Goal: Transaction & Acquisition: Book appointment/travel/reservation

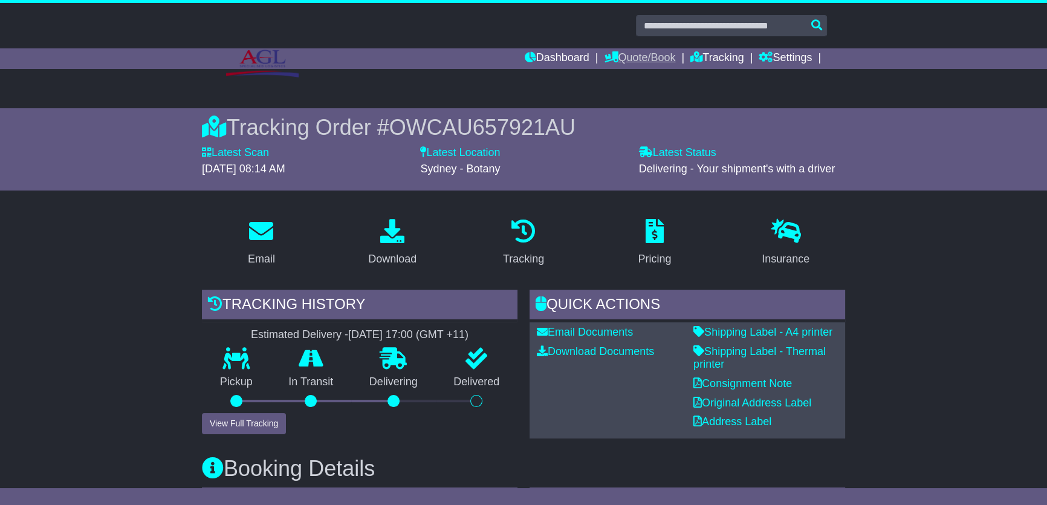
click at [636, 50] on link "Quote/Book" at bounding box center [639, 58] width 71 height 21
click at [635, 70] on div "Domestic International Saved Quotes Drafts" at bounding box center [652, 99] width 97 height 60
click at [621, 79] on link at bounding box center [523, 63] width 619 height 54
click at [635, 59] on link "Quote/Book" at bounding box center [639, 58] width 71 height 21
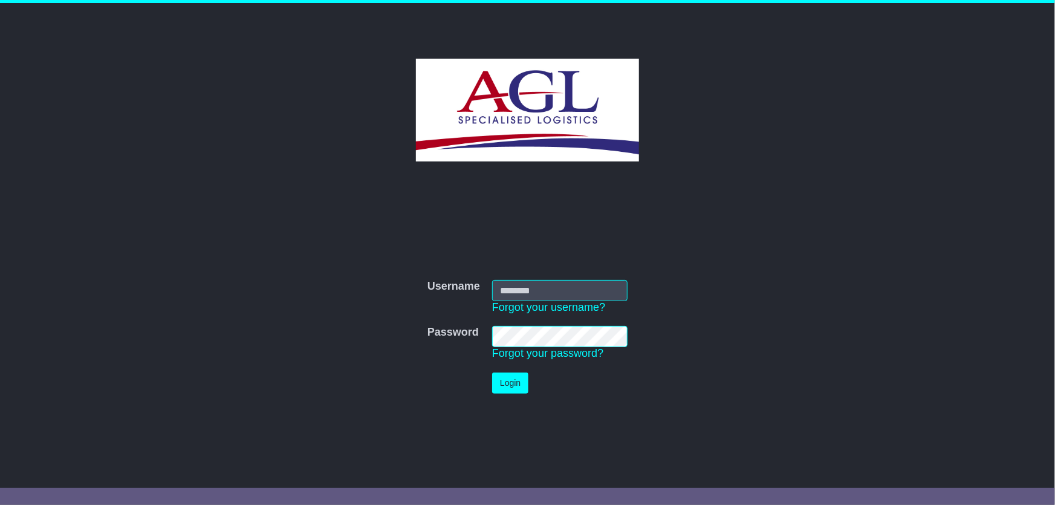
type input "***"
click at [504, 383] on button "Login" at bounding box center [510, 382] width 36 height 21
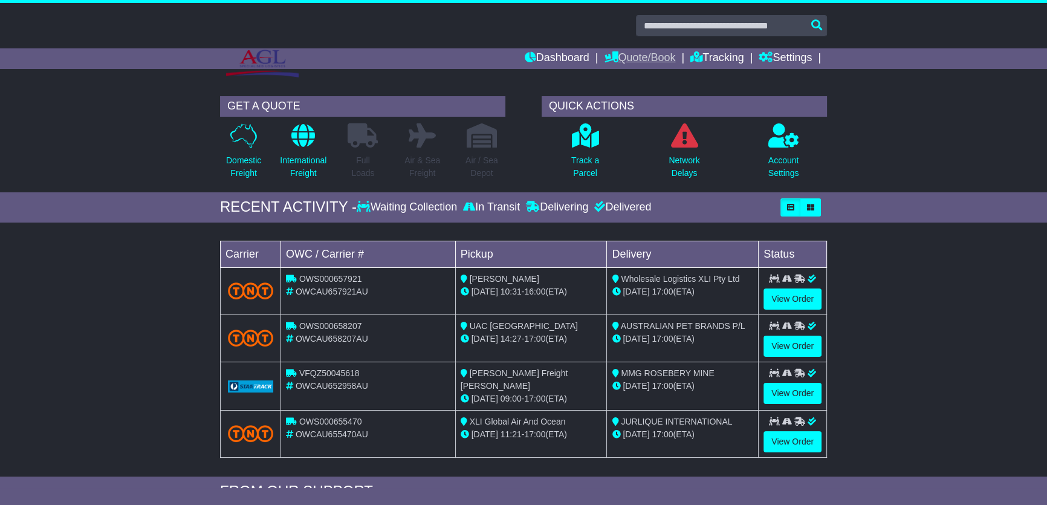
click at [656, 55] on link "Quote/Book" at bounding box center [639, 58] width 71 height 21
click at [617, 79] on link "Domestic" at bounding box center [651, 79] width 95 height 13
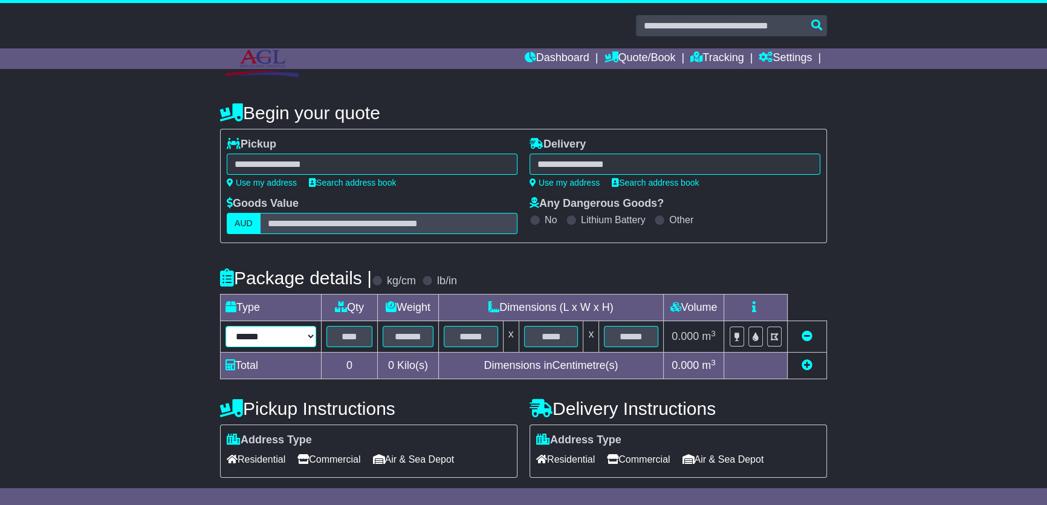
click at [259, 334] on select "****** ****** *** ******** ***** **** **** ****** *** *******" at bounding box center [270, 336] width 91 height 21
select select "*****"
click at [225, 326] on select "****** ****** *** ******** ***** **** **** ****** *** *******" at bounding box center [270, 336] width 91 height 21
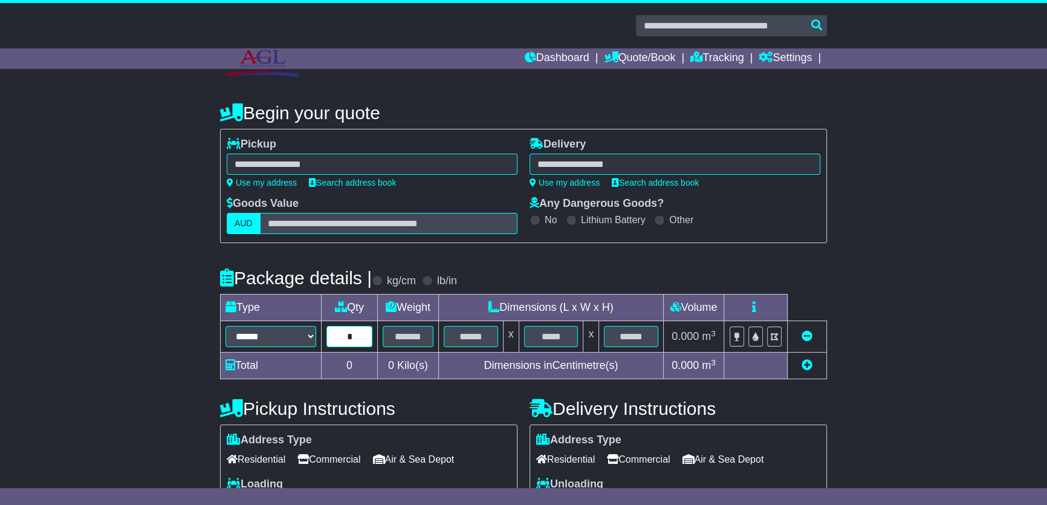
type input "*"
type input "***"
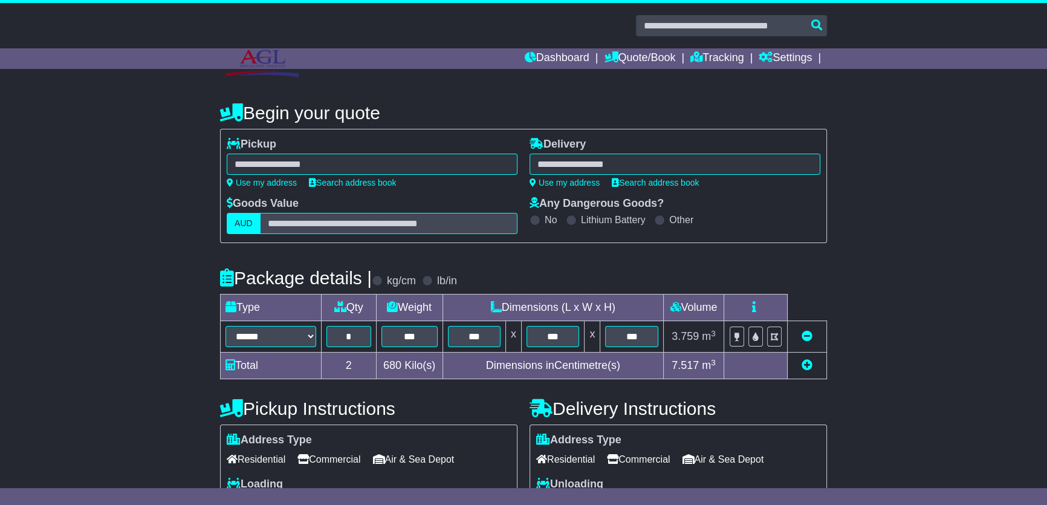
scroll to position [213, 0]
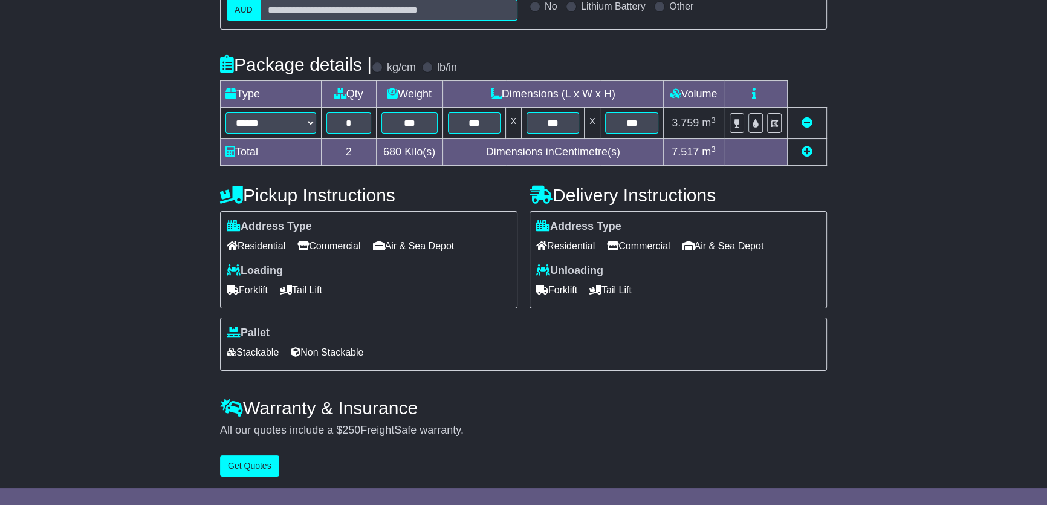
click at [328, 242] on span "Commercial" at bounding box center [328, 245] width 63 height 19
click at [653, 238] on span "Commercial" at bounding box center [638, 245] width 63 height 19
drag, startPoint x: 248, startPoint y: 291, endPoint x: 289, endPoint y: 298, distance: 42.2
click at [259, 294] on span "Forklift" at bounding box center [247, 289] width 41 height 19
drag, startPoint x: 561, startPoint y: 288, endPoint x: 393, endPoint y: 315, distance: 170.8
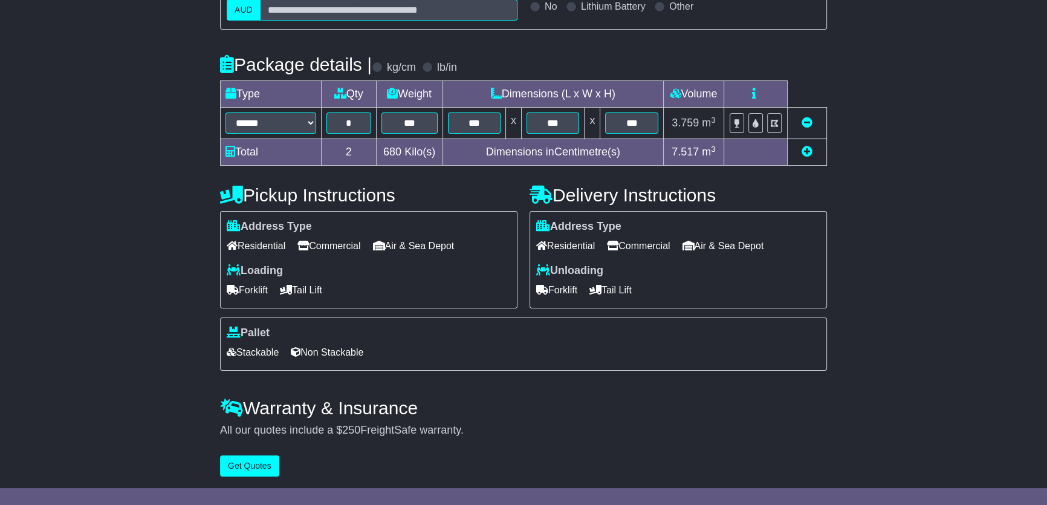
click at [552, 289] on span "Forklift" at bounding box center [556, 289] width 41 height 19
click at [319, 352] on span "Non Stackable" at bounding box center [327, 352] width 73 height 19
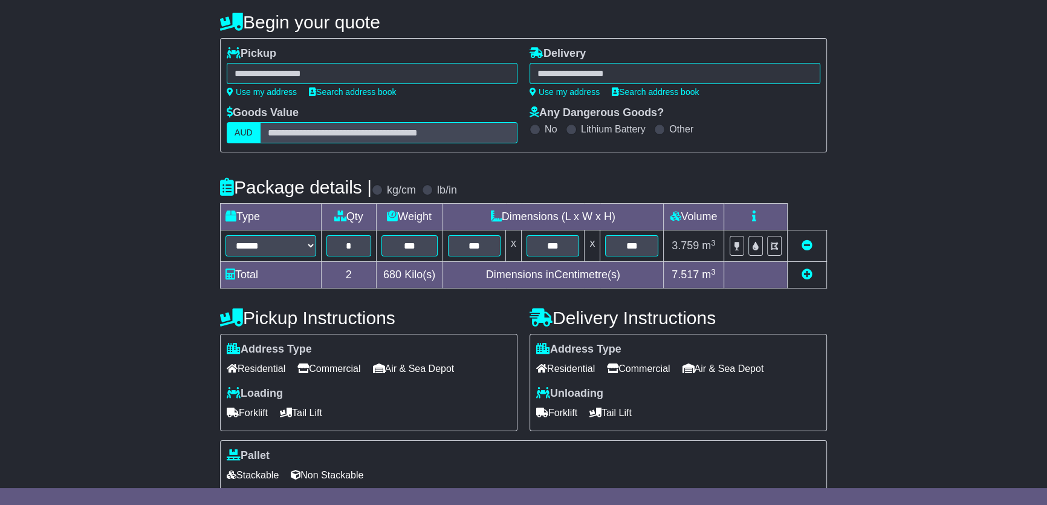
scroll to position [0, 0]
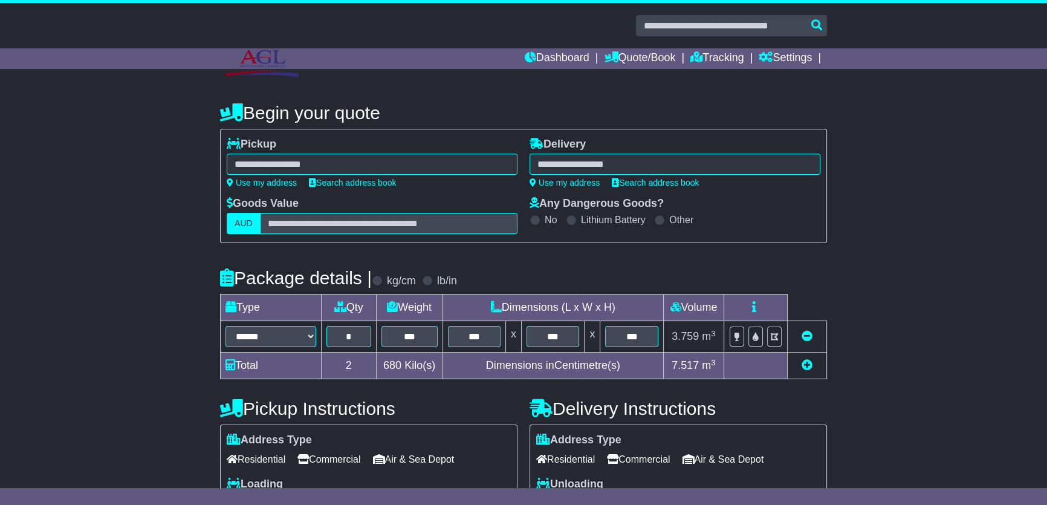
click at [320, 161] on div at bounding box center [372, 164] width 291 height 21
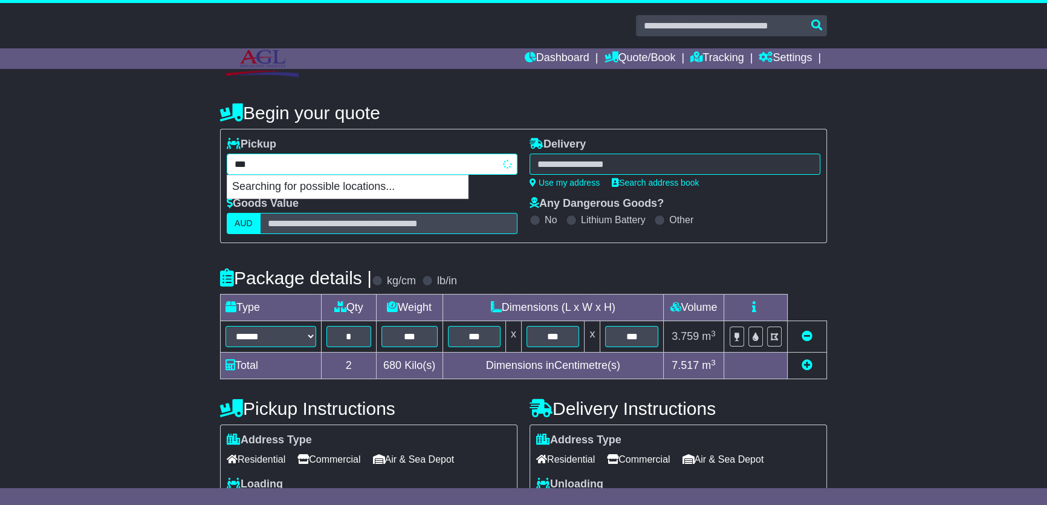
type input "****"
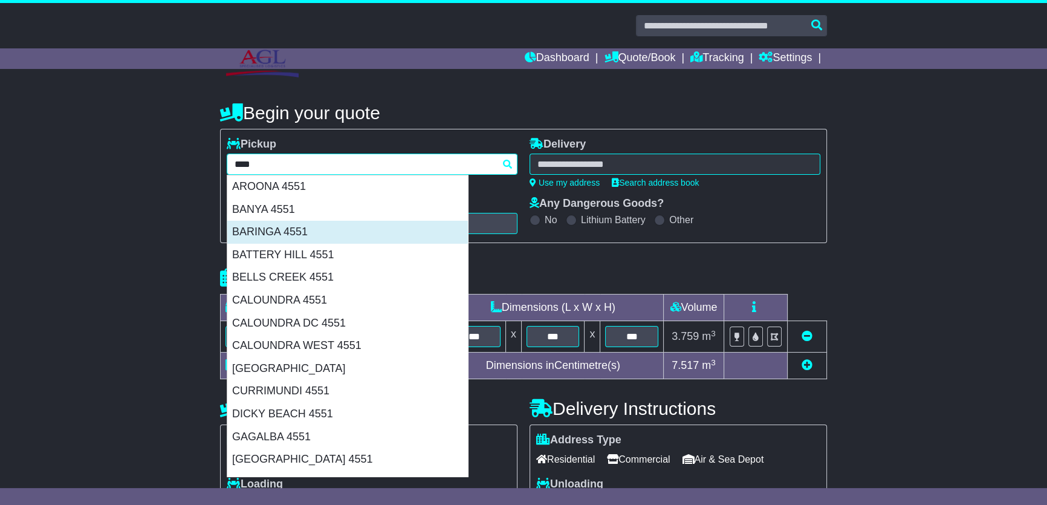
click at [323, 225] on div "BARINGA 4551" at bounding box center [347, 232] width 241 height 23
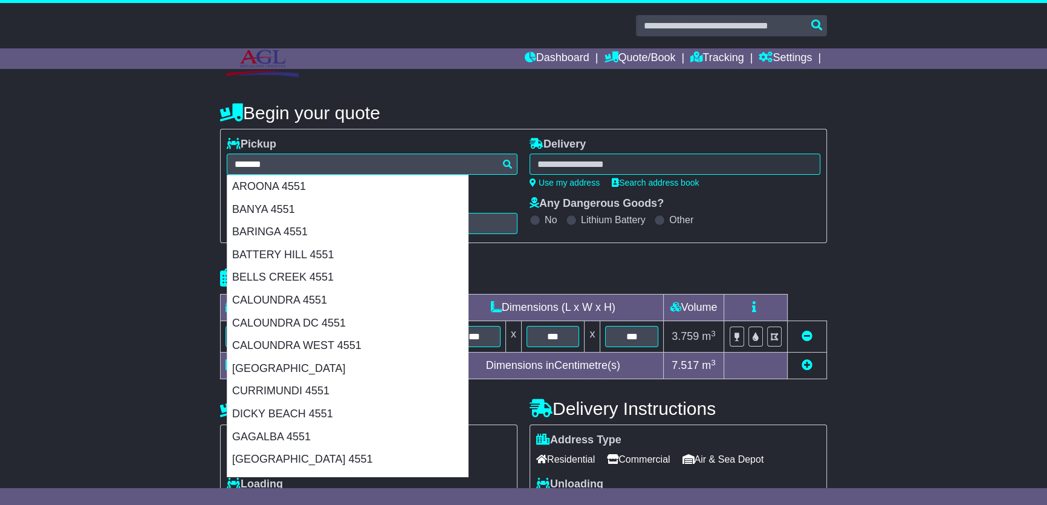
type input "**********"
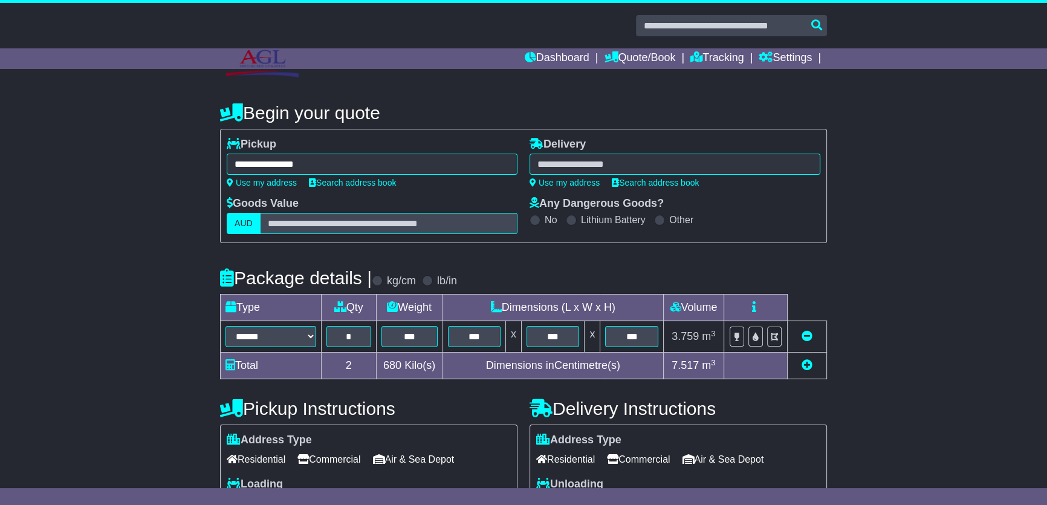
click at [714, 166] on div at bounding box center [674, 164] width 291 height 21
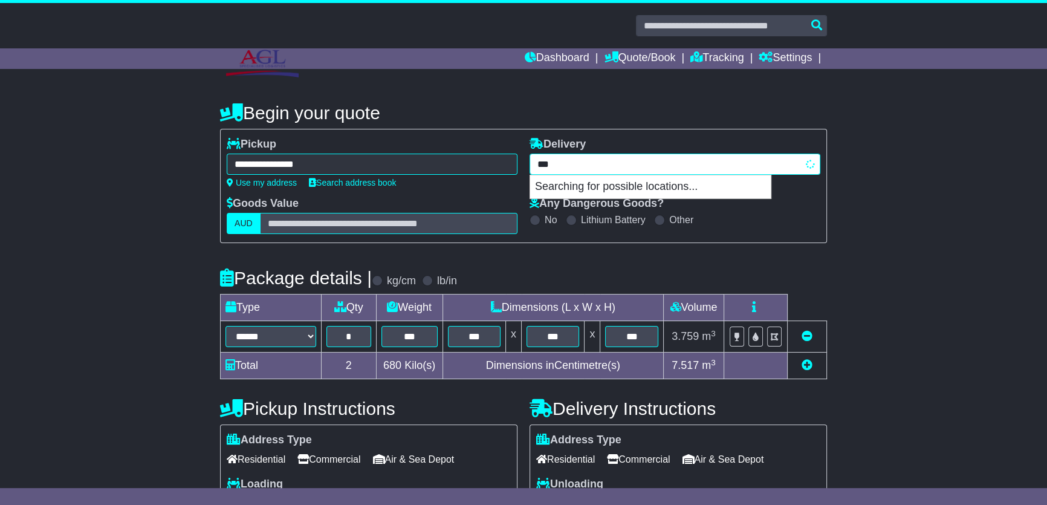
type input "****"
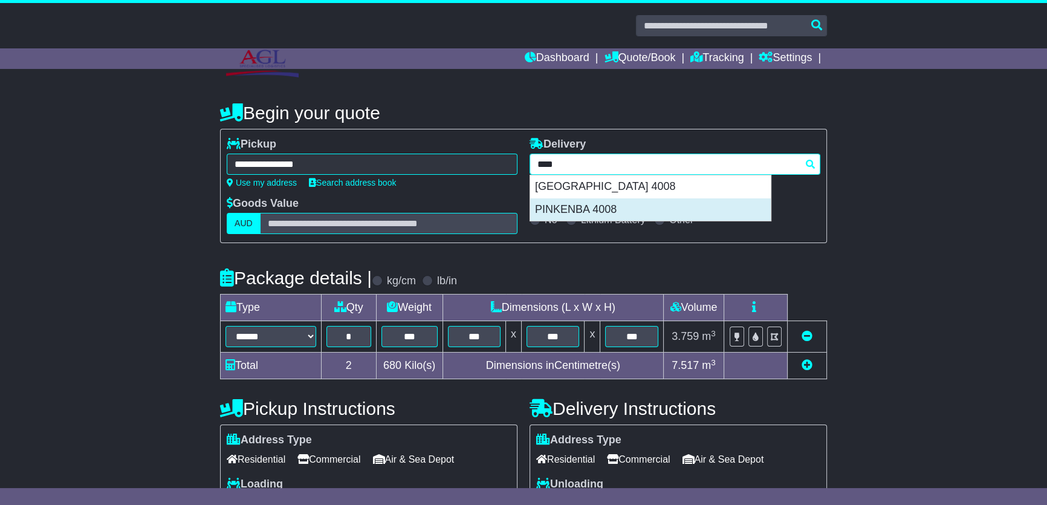
click at [619, 207] on div "PINKENBA 4008" at bounding box center [650, 209] width 241 height 23
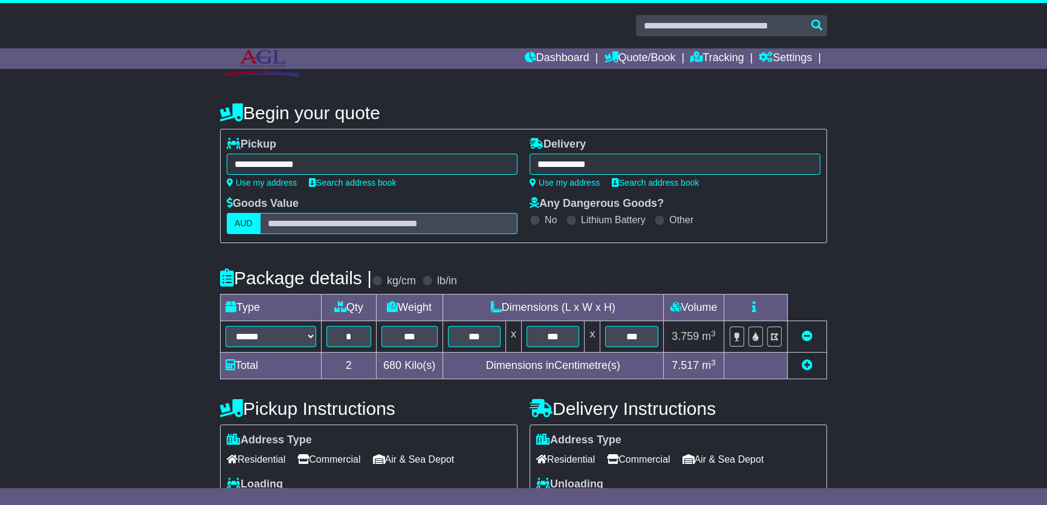
type input "**********"
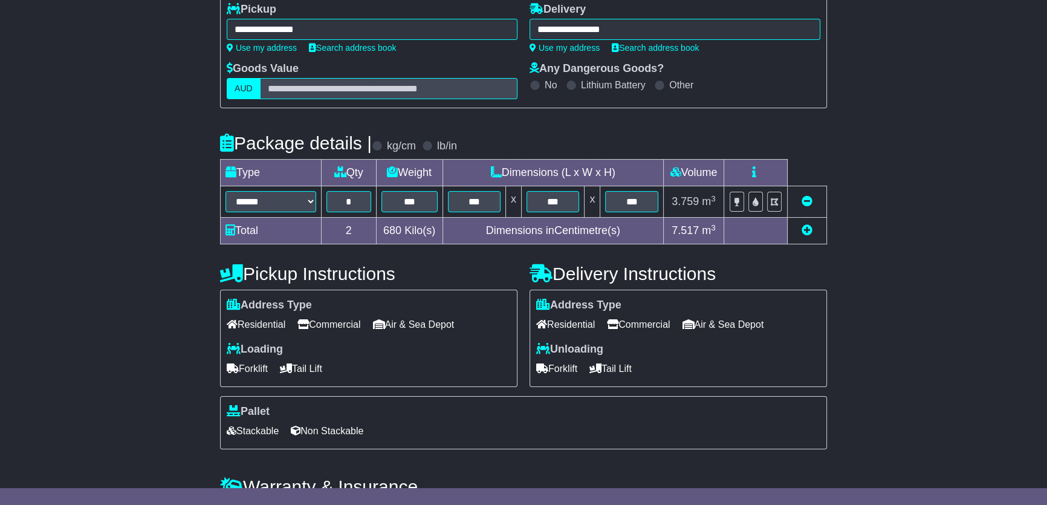
scroll to position [216, 0]
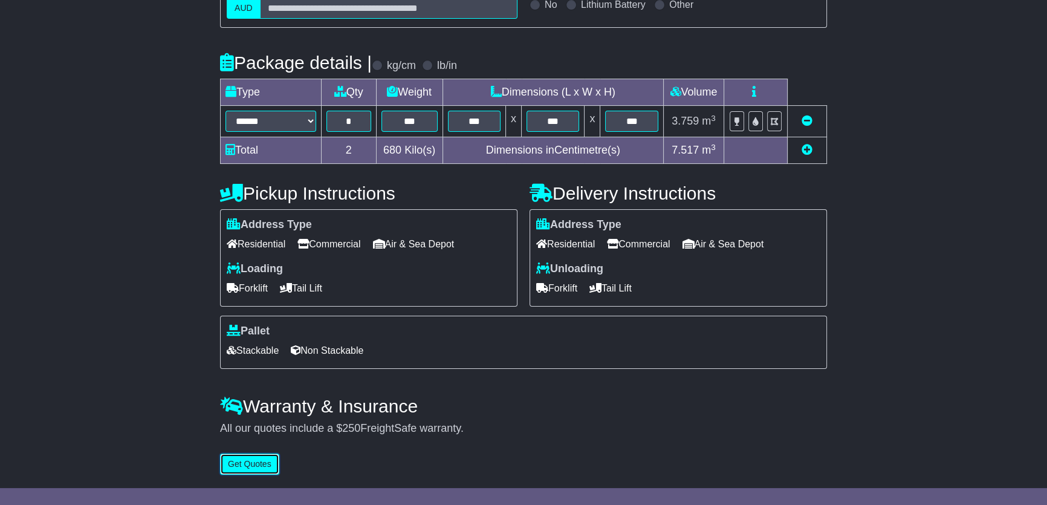
click at [244, 463] on button "Get Quotes" at bounding box center [249, 463] width 59 height 21
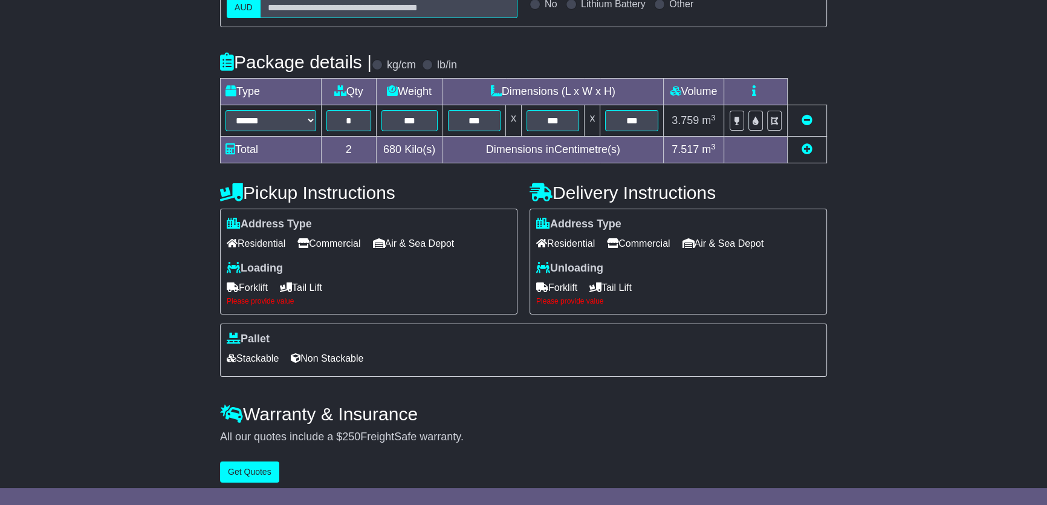
click at [253, 289] on span "Forklift" at bounding box center [247, 287] width 41 height 19
drag, startPoint x: 568, startPoint y: 289, endPoint x: 534, endPoint y: 314, distance: 42.4
click at [569, 289] on span "Forklift" at bounding box center [556, 287] width 41 height 19
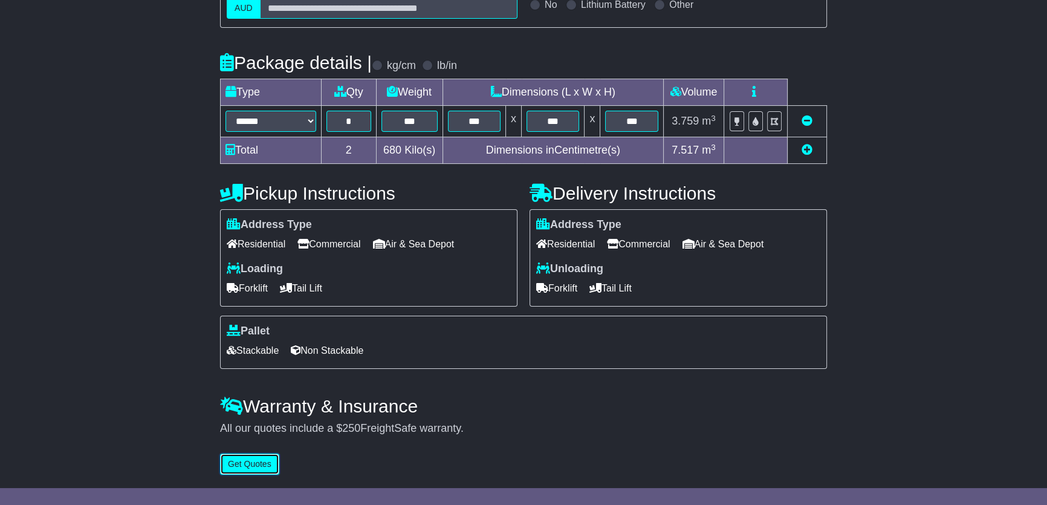
click at [252, 471] on button "Get Quotes" at bounding box center [249, 463] width 59 height 21
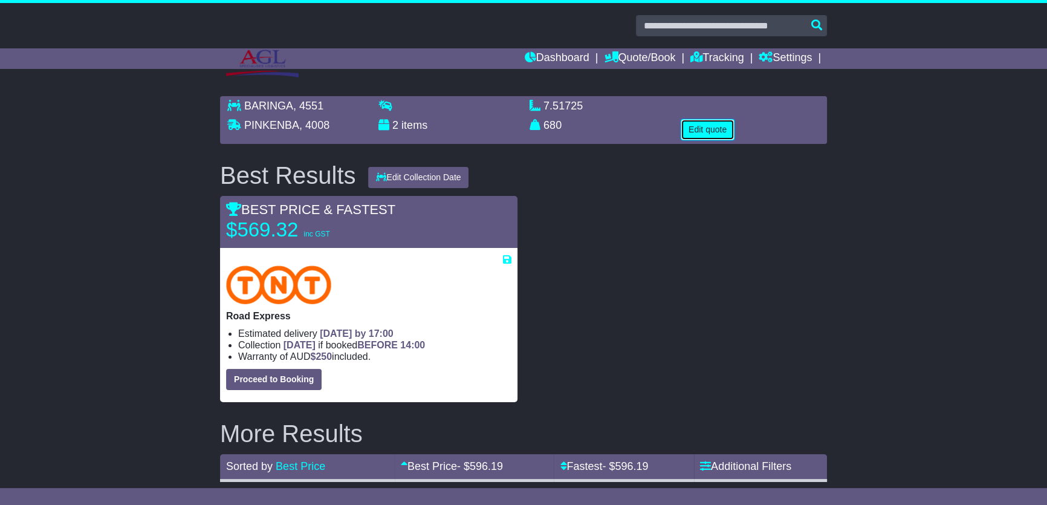
click at [702, 121] on button "Edit quote" at bounding box center [708, 129] width 54 height 21
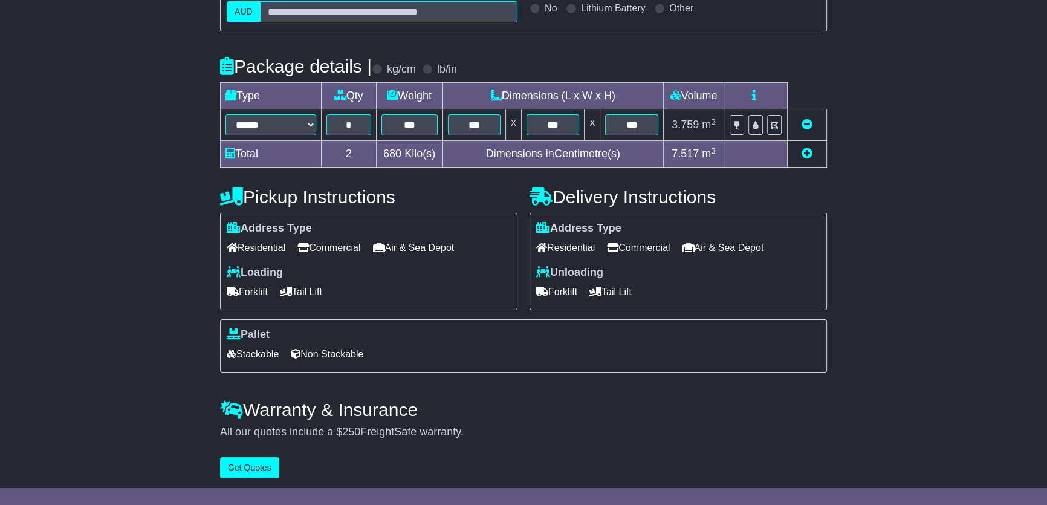
scroll to position [217, 0]
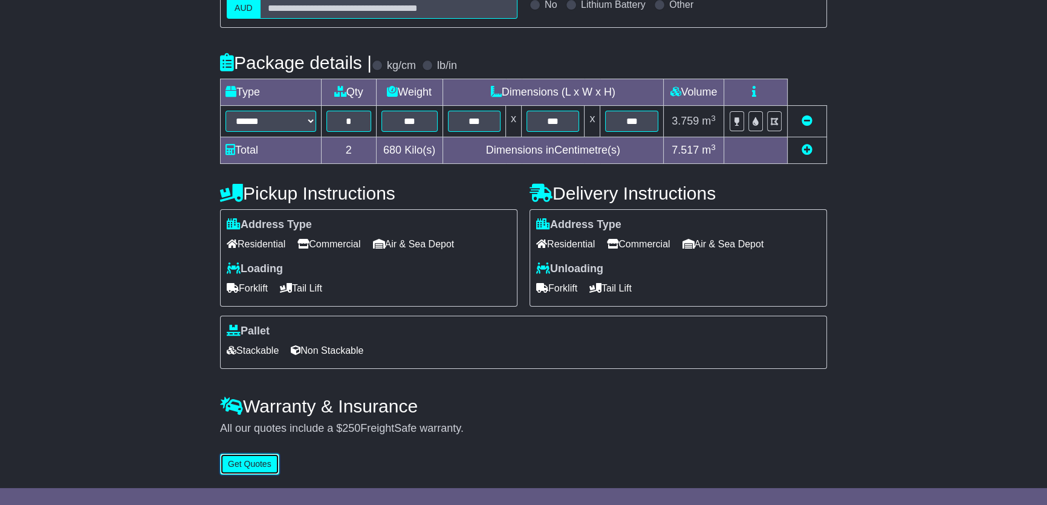
click at [235, 461] on button "Get Quotes" at bounding box center [249, 463] width 59 height 21
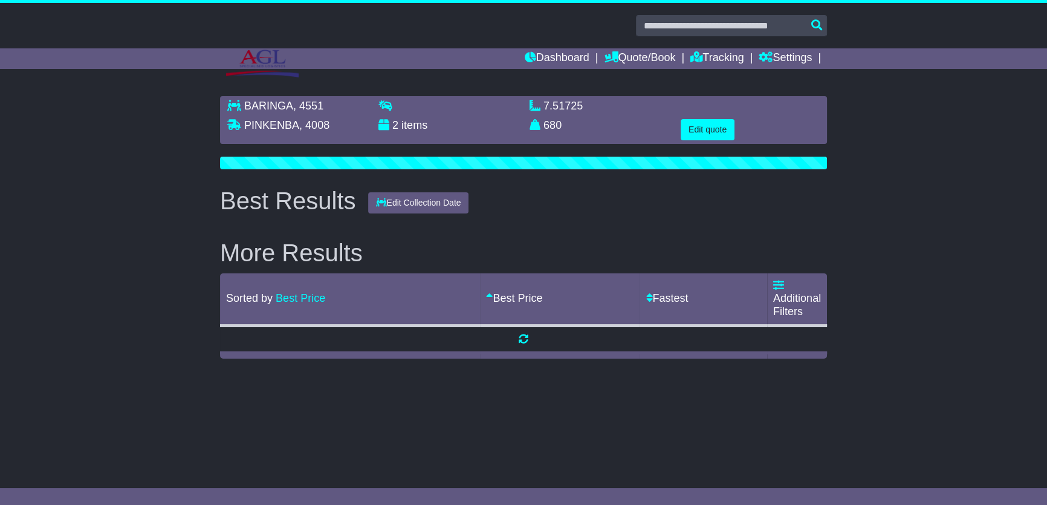
scroll to position [0, 0]
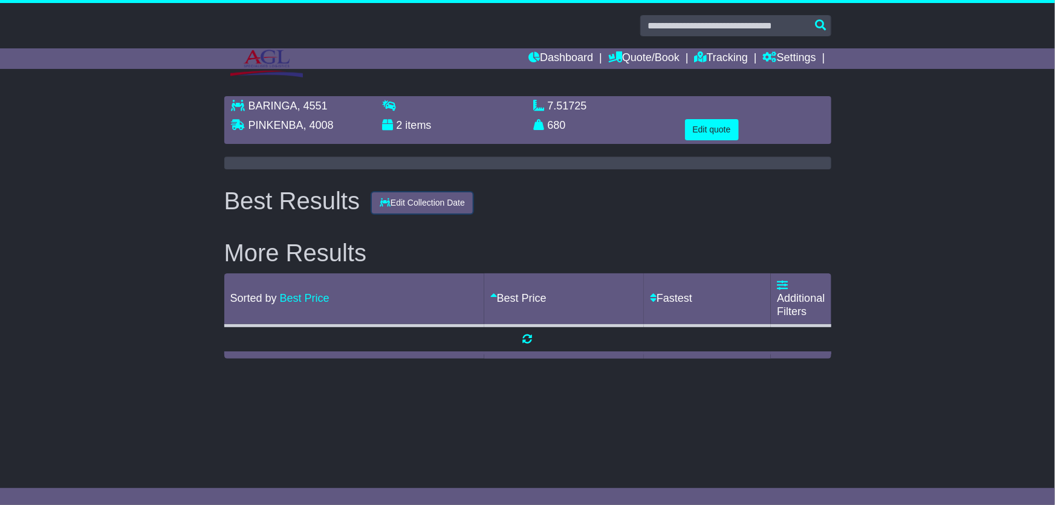
click at [425, 193] on button "Edit Collection Date" at bounding box center [422, 202] width 101 height 21
drag, startPoint x: 542, startPoint y: 218, endPoint x: 493, endPoint y: 212, distance: 48.7
click at [542, 218] on div "Best Results Edit Collection Date More Results Sorted by Best Price Fastest Bes…" at bounding box center [527, 272] width 607 height 171
click at [435, 200] on button "Edit Collection Date" at bounding box center [422, 202] width 101 height 21
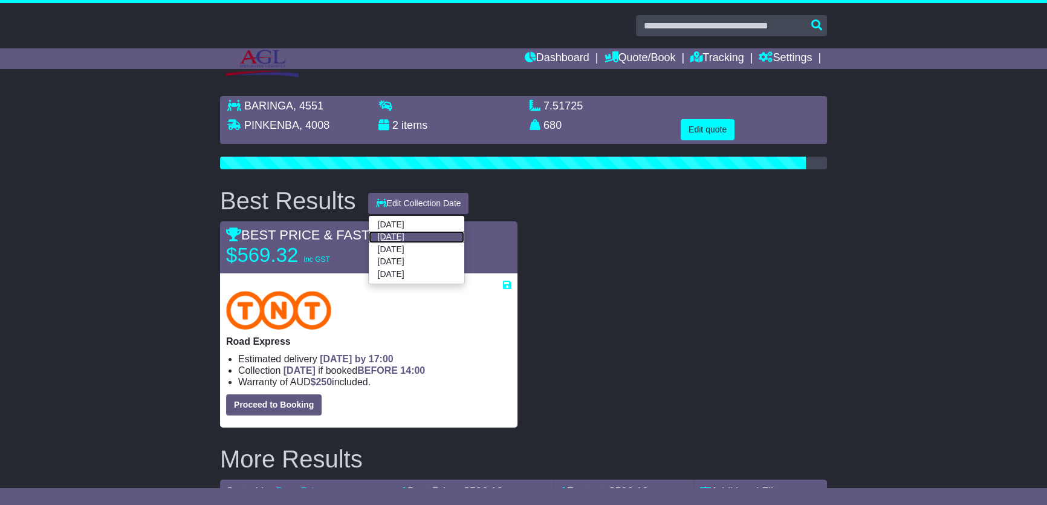
click at [404, 238] on link "15 Oct 2025" at bounding box center [416, 237] width 95 height 12
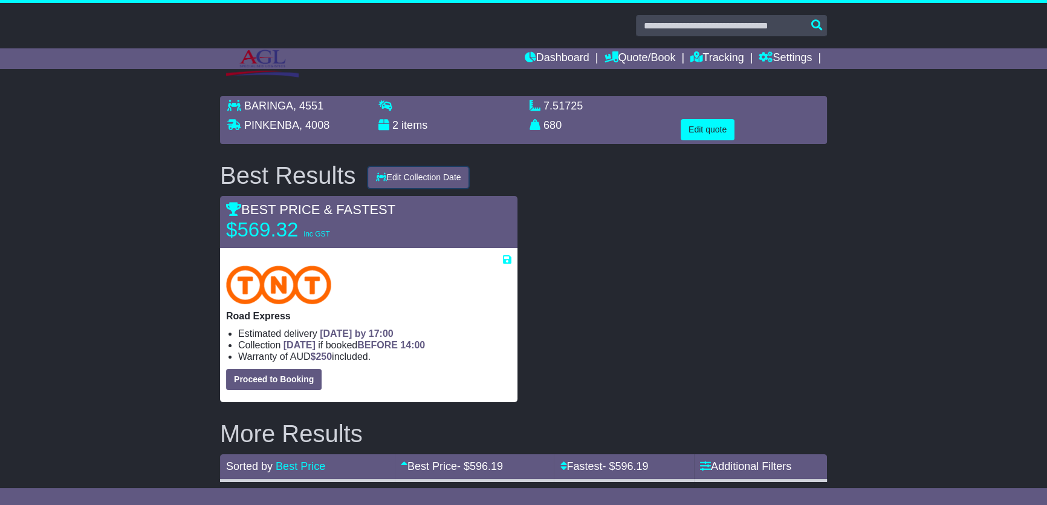
click at [430, 181] on button "Edit Collection Date" at bounding box center [418, 177] width 101 height 21
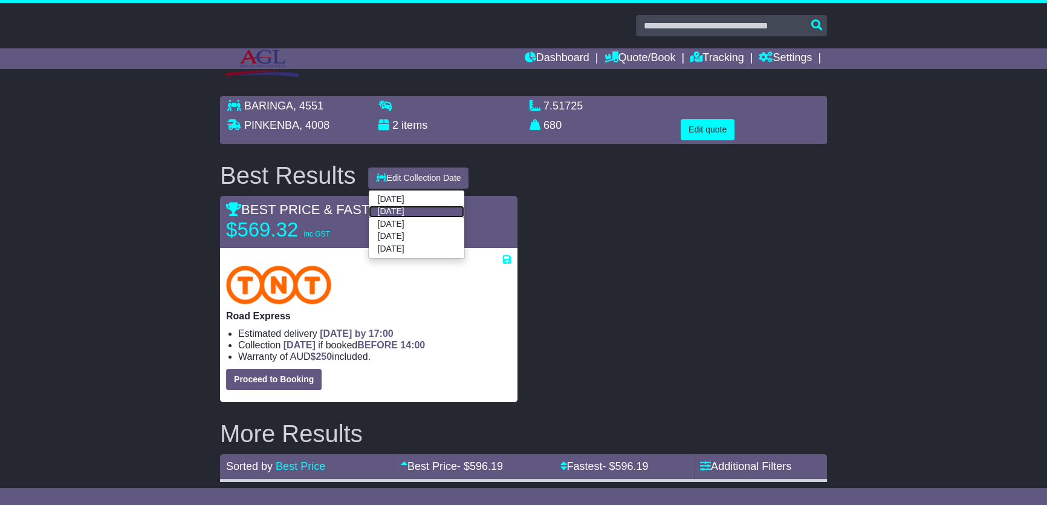
click at [409, 205] on link "15 Oct 2025" at bounding box center [416, 211] width 95 height 12
